Goal: Task Accomplishment & Management: Manage account settings

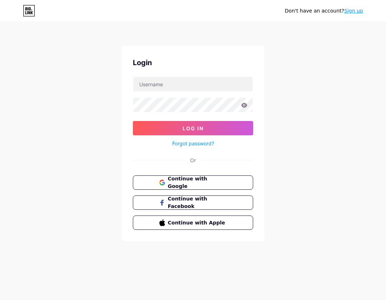
click at [203, 182] on span "Continue with Google" at bounding box center [197, 182] width 59 height 15
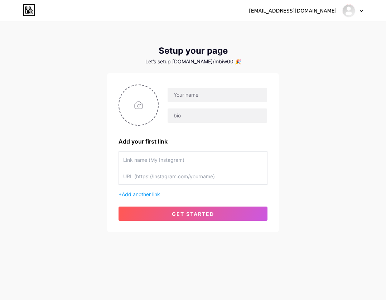
click at [362, 16] on div at bounding box center [352, 10] width 21 height 13
click at [299, 44] on li "Logout" at bounding box center [318, 48] width 89 height 19
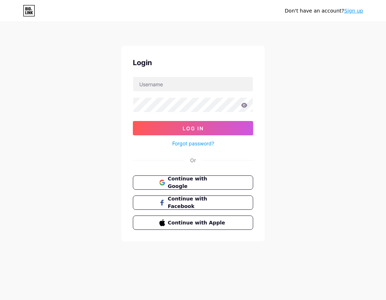
click at [296, 48] on div "Don't have an account? Sign up Login Log In Forgot password? Or Continue with G…" at bounding box center [193, 132] width 386 height 264
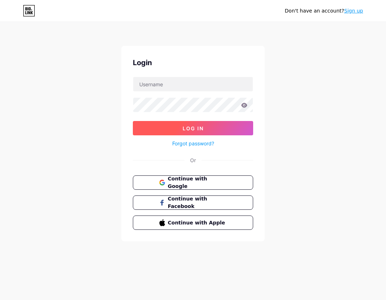
click at [220, 128] on button "Log In" at bounding box center [193, 128] width 120 height 14
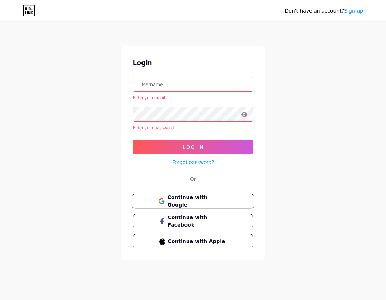
click at [209, 199] on span "Continue with Google" at bounding box center [197, 201] width 60 height 15
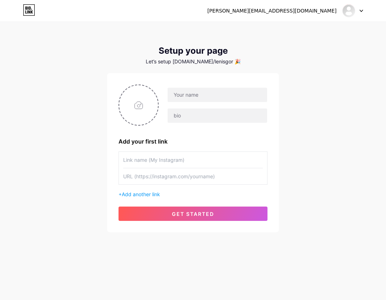
click at [361, 11] on icon at bounding box center [361, 11] width 3 height 2
click at [299, 47] on li "Logout" at bounding box center [318, 48] width 89 height 19
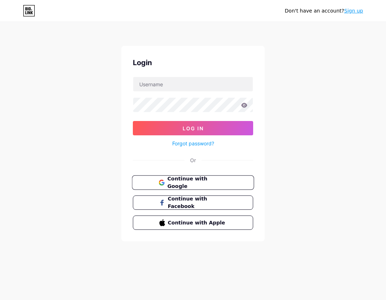
click at [203, 178] on button "Continue with Google" at bounding box center [193, 182] width 122 height 15
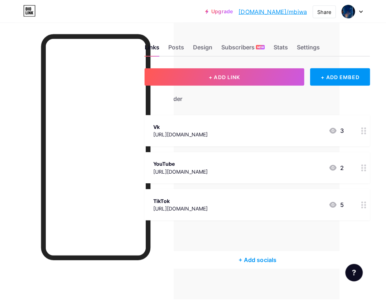
scroll to position [0, 46]
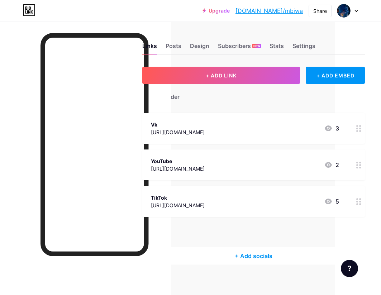
click at [331, 127] on icon at bounding box center [327, 128] width 7 height 6
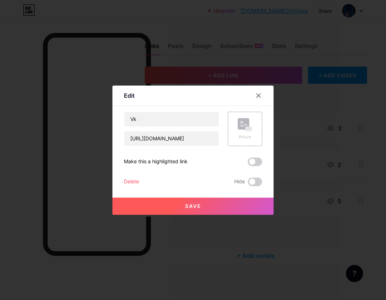
click at [127, 184] on div "Delete" at bounding box center [131, 182] width 15 height 9
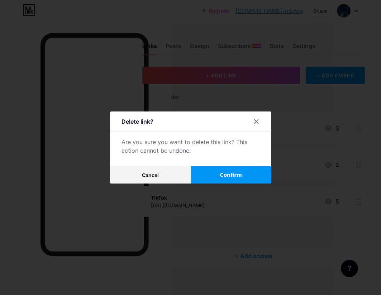
click at [212, 178] on button "Confirm" at bounding box center [231, 174] width 81 height 17
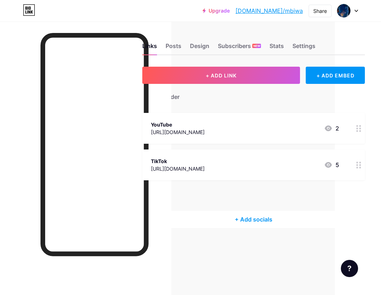
click at [278, 169] on div "TikTok https://www.tiktok.com/@len1s 5" at bounding box center [245, 165] width 188 height 16
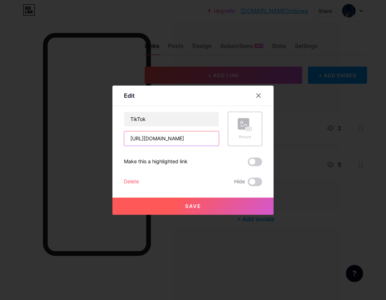
click at [197, 139] on input "https://www.tiktok.com/@len1s" at bounding box center [171, 138] width 95 height 14
drag, startPoint x: 203, startPoint y: 140, endPoint x: 190, endPoint y: 140, distance: 13.3
click at [190, 140] on input "https://www.tiktok.com/@len1s" at bounding box center [171, 138] width 95 height 14
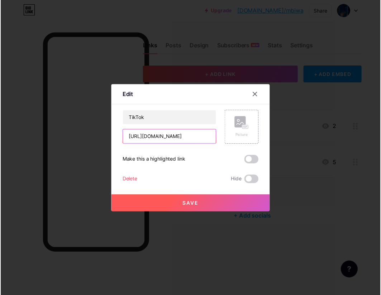
scroll to position [0, 0]
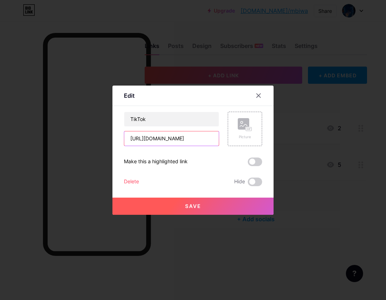
type input "https://www.tiktok.com/@mpivpiv"
click at [202, 99] on div "Edit" at bounding box center [192, 97] width 161 height 17
click at [255, 164] on span at bounding box center [255, 162] width 14 height 9
click at [248, 164] on input "checkbox" at bounding box center [248, 164] width 0 height 0
click at [252, 164] on span at bounding box center [255, 162] width 14 height 9
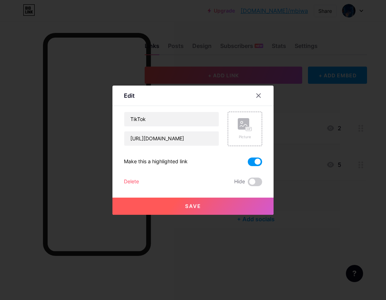
click at [248, 164] on input "checkbox" at bounding box center [248, 164] width 0 height 0
click at [244, 206] on button "Save" at bounding box center [192, 206] width 161 height 17
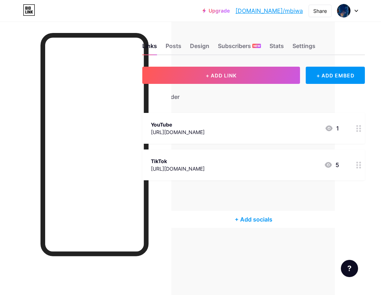
click at [197, 98] on div "+ Add header" at bounding box center [253, 93] width 222 height 18
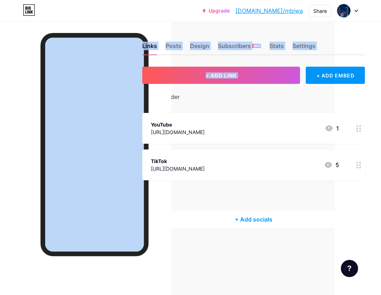
drag, startPoint x: 181, startPoint y: 93, endPoint x: 163, endPoint y: 98, distance: 18.5
click at [164, 98] on div "Links Posts Design Subscribers NEW Stats Settings + ADD LINK + ADD EMBED + Add …" at bounding box center [174, 147] width 441 height 295
click at [164, 98] on div at bounding box center [85, 168] width 171 height 295
click at [177, 40] on div "Links Posts Design Subscribers NEW Stats Settings" at bounding box center [253, 42] width 222 height 25
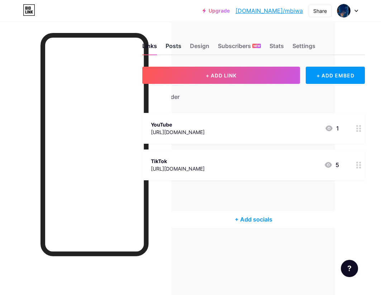
click at [179, 44] on div "Posts" at bounding box center [173, 48] width 16 height 13
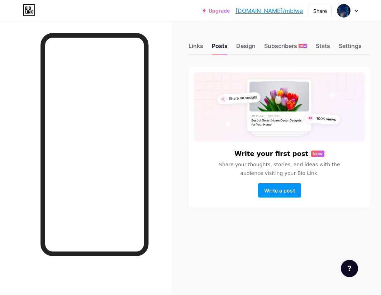
click at [230, 51] on div "Links Posts Design Subscribers NEW Stats Settings" at bounding box center [279, 42] width 182 height 25
click at [350, 48] on div "Settings" at bounding box center [349, 48] width 23 height 13
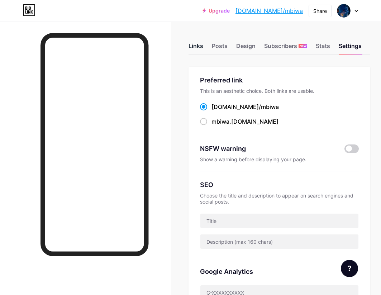
click at [198, 48] on div "Links" at bounding box center [195, 48] width 15 height 13
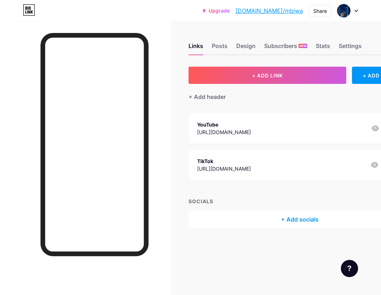
scroll to position [5, 0]
click at [364, 10] on div "Upgrade bio.link/mbiwa bio.link/mbiwa Share Switch accounts mbiw00 bio.link/mbi…" at bounding box center [190, 10] width 381 height 13
click at [358, 12] on div "Upgrade bio.link/mbiwa bio.link/mbiwa Share Switch accounts mbiw00 bio.link/mbi…" at bounding box center [190, 10] width 381 height 13
click at [351, 12] on div at bounding box center [347, 10] width 21 height 13
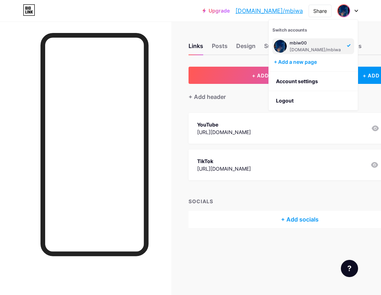
click at [213, 39] on div "Links Posts Design Subscribers NEW Stats Settings" at bounding box center [299, 42] width 222 height 25
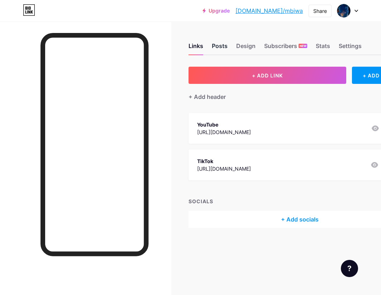
click at [218, 42] on div "Posts" at bounding box center [220, 48] width 16 height 13
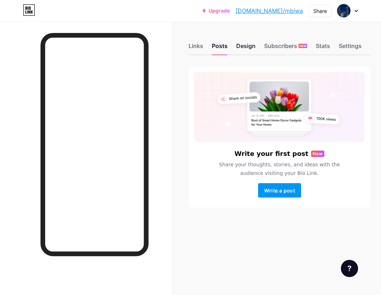
click at [246, 48] on div "Design" at bounding box center [245, 48] width 19 height 13
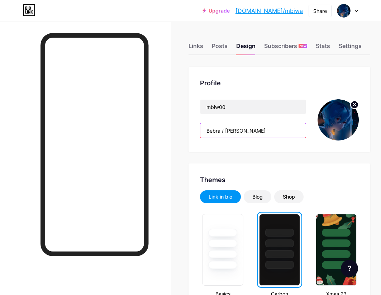
drag, startPoint x: 266, startPoint y: 131, endPoint x: 204, endPoint y: 131, distance: 62.0
click at [204, 131] on input "Bebra / Thomas Shelby" at bounding box center [252, 130] width 105 height 14
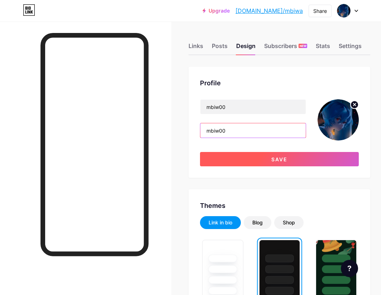
type input "mbiw00"
click at [231, 160] on button "Save" at bounding box center [279, 159] width 159 height 14
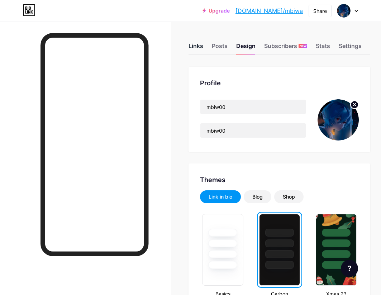
click at [202, 50] on div "Links" at bounding box center [195, 48] width 15 height 13
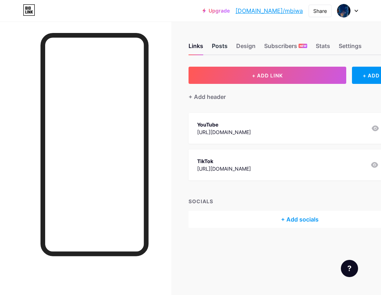
click at [225, 52] on div "Posts" at bounding box center [220, 48] width 16 height 13
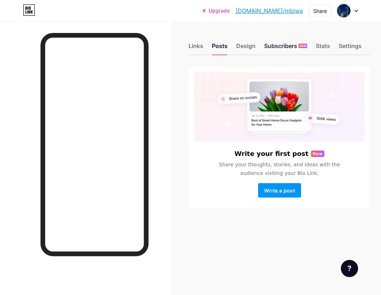
click at [266, 53] on div "Subscribers NEW" at bounding box center [285, 48] width 43 height 13
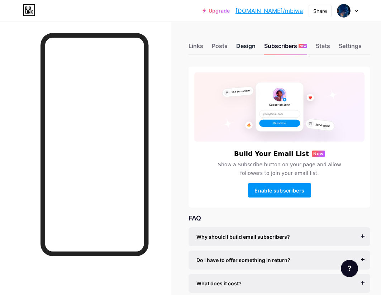
click at [255, 49] on div "Design" at bounding box center [245, 48] width 19 height 13
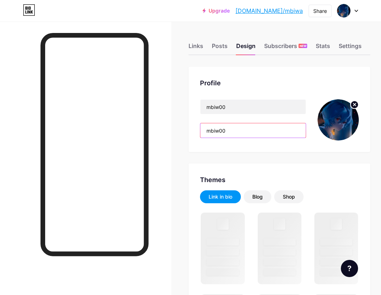
click at [256, 133] on input "mbiw00" at bounding box center [252, 130] width 105 height 14
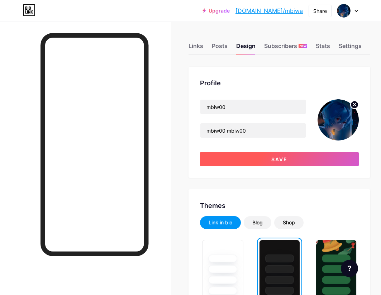
click at [253, 152] on button "Save" at bounding box center [279, 159] width 159 height 14
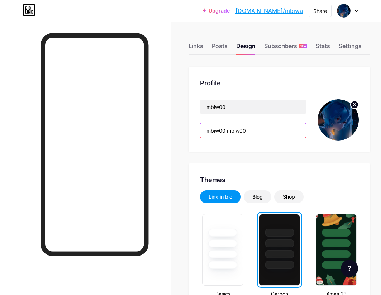
drag, startPoint x: 257, startPoint y: 129, endPoint x: 227, endPoint y: 129, distance: 29.7
click at [227, 129] on input "mbiw00 mbiw00" at bounding box center [252, 130] width 105 height 14
click at [252, 129] on input "mbiw00 mbiw00" at bounding box center [252, 130] width 105 height 14
paste input "mbiw00"
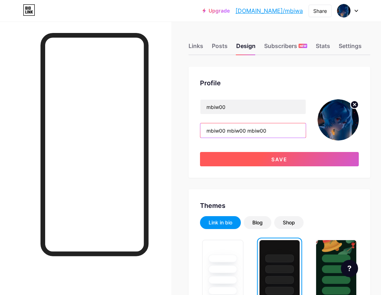
paste input "mbiw00"
click at [275, 160] on span "Save" at bounding box center [279, 159] width 16 height 6
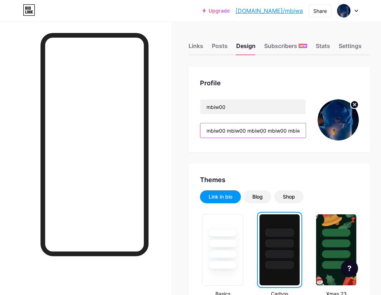
click at [208, 130] on input "mbiw00 mbiw00 mbiw00 mbiw00 mbiw00" at bounding box center [252, 130] width 105 height 14
paste input "mbiw00"
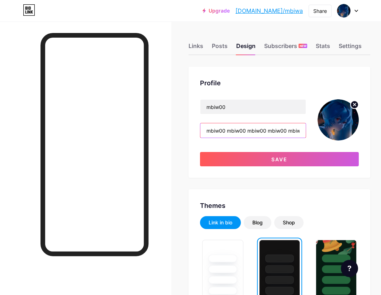
drag, startPoint x: 211, startPoint y: 130, endPoint x: 201, endPoint y: 129, distance: 10.1
click at [202, 129] on div "Profile mbiw00 mbiw00 mbiw00 mbiw00 mbiw00 mbiw00 mbiw00 Save" at bounding box center [279, 122] width 182 height 111
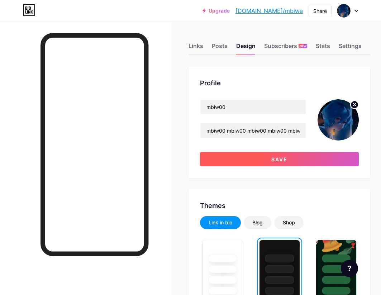
click at [258, 162] on button "Save" at bounding box center [279, 159] width 159 height 14
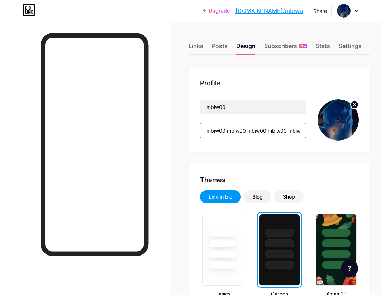
click at [226, 132] on input "mbiw00 mbiw00 mbiw00 mbiw00 mbiw00 mbiw00" at bounding box center [252, 130] width 105 height 14
paste input "mbiw00"
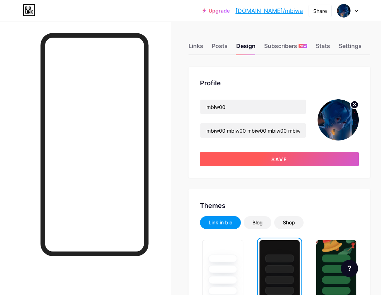
click at [251, 158] on button "Save" at bounding box center [279, 159] width 159 height 14
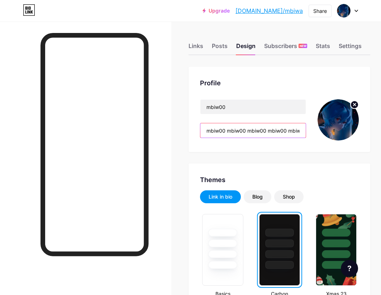
click at [226, 132] on input "mbiw00 mbiw00 mbiw00 mbiw00 mbiw00 mbiw00 mbiw00" at bounding box center [252, 130] width 105 height 14
paste input "mbiw00"
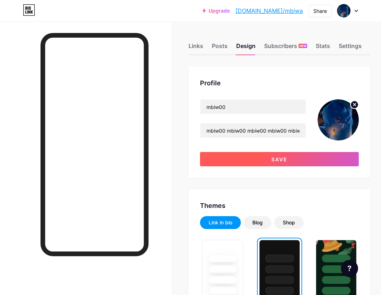
click at [249, 158] on button "Save" at bounding box center [279, 159] width 159 height 14
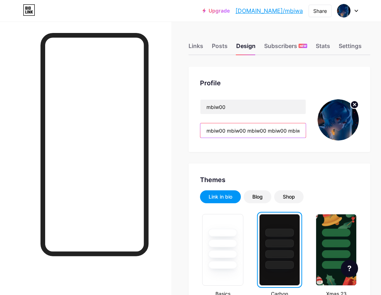
click at [209, 132] on input "mbiw00 mbiw00 mbiw00 mbiw00 mbiw00 mbiw00 mbiw00 mbiw00" at bounding box center [252, 130] width 105 height 14
paste input "mbiw00"
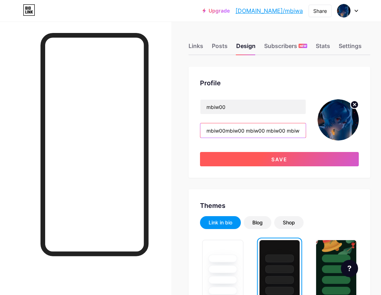
paste input "mbiw00"
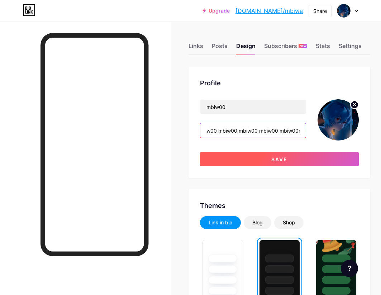
paste input "mbiw00"
click at [270, 161] on button "Save" at bounding box center [279, 159] width 159 height 14
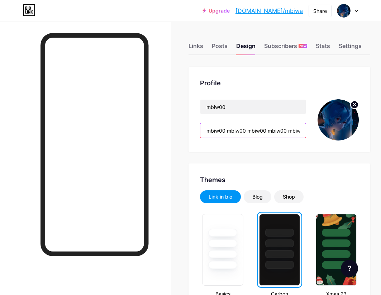
click at [211, 130] on input "mbiw00 mbiw00 mbiw00 mbiw00 mbiw00 mbiw00 mbiw00 mbiw00 mbiw00 mbiw00 mbiw00 mb…" at bounding box center [252, 130] width 105 height 14
drag, startPoint x: 209, startPoint y: 131, endPoint x: 204, endPoint y: 130, distance: 5.4
click at [204, 130] on input "mbiw00 mbiw00 mbiw00 mbiw00 mbiw00 mbiw00 mbiw00 mbiw00 mbiw00 mbiw00 mbiw00 mb…" at bounding box center [252, 130] width 105 height 14
paste input "mbiw00"
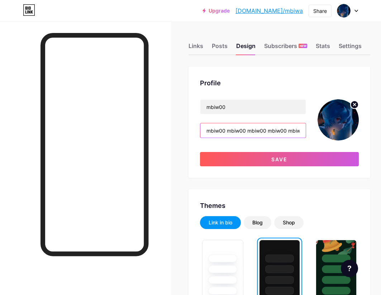
click at [204, 132] on input "mbiw00 mbiw00 mbiw00 mbiw00 mbiw00 mbiw00 mbiw00 mbiw00 mbiw00 mbiw00 mbiw00 mb…" at bounding box center [252, 130] width 105 height 14
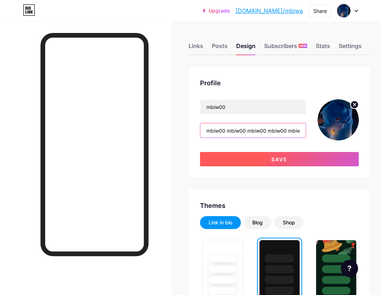
paste input "mbiw00"
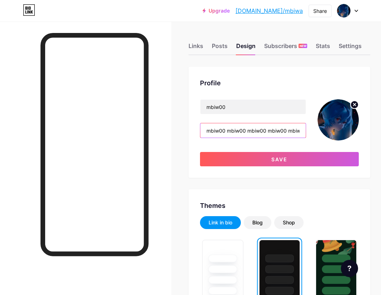
drag, startPoint x: 211, startPoint y: 131, endPoint x: 193, endPoint y: 134, distance: 18.4
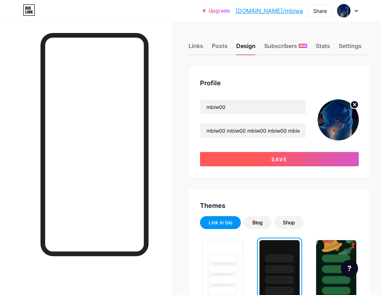
drag, startPoint x: 212, startPoint y: 150, endPoint x: 217, endPoint y: 155, distance: 7.3
click at [213, 150] on div "mbiw00 mbiw00 mbiw00 mbiw00 mbiw00 mbiw00 mbiw00 mbiw00 mbiw00 mbiw00 mbiw00 mb…" at bounding box center [279, 132] width 159 height 67
click at [218, 155] on button "Save" at bounding box center [279, 159] width 159 height 14
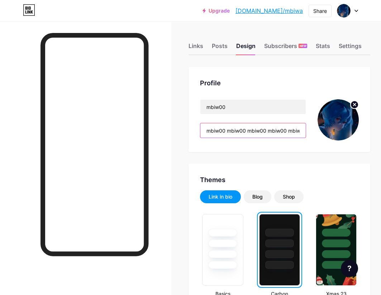
scroll to position [0, 313]
drag, startPoint x: 249, startPoint y: 130, endPoint x: 337, endPoint y: 133, distance: 88.1
click at [337, 133] on div "mbiw00 mbiw00 mbiw00 mbiw00 mbiw00 mbiw00 mbiw00 mbiw00 mbiw00 mbiw00 mbiw00 mb…" at bounding box center [279, 119] width 159 height 41
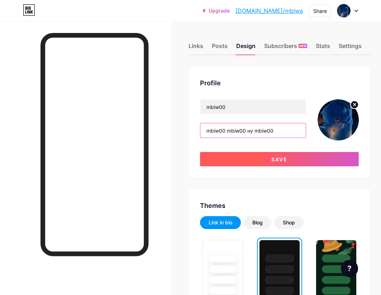
type input "mbiw00 mbiw00 ну mbiw00"
click at [264, 155] on button "Save" at bounding box center [279, 159] width 159 height 14
